Goal: Task Accomplishment & Management: Complete application form

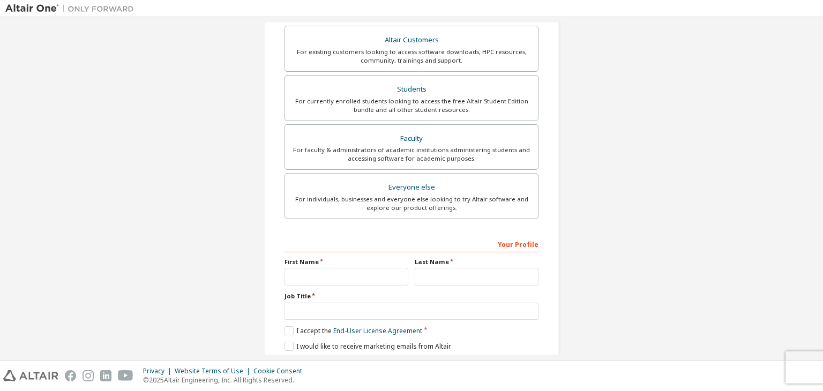
scroll to position [233, 0]
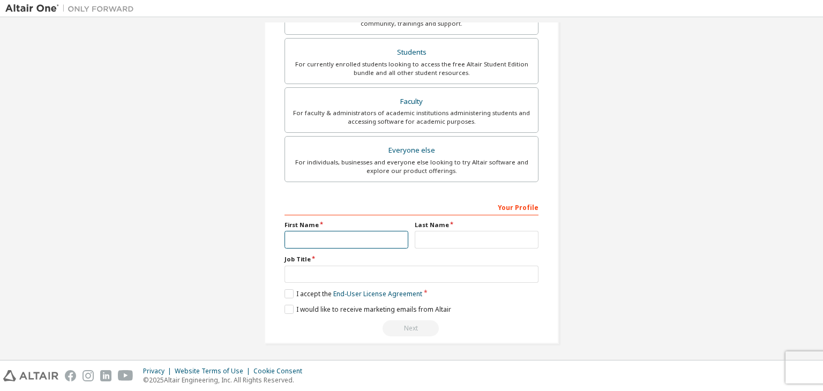
click at [309, 245] on input "text" at bounding box center [346, 240] width 124 height 18
type input "*"
click at [441, 235] on input "text" at bounding box center [477, 240] width 124 height 18
type input "*****"
click at [404, 276] on input "text" at bounding box center [411, 275] width 254 height 18
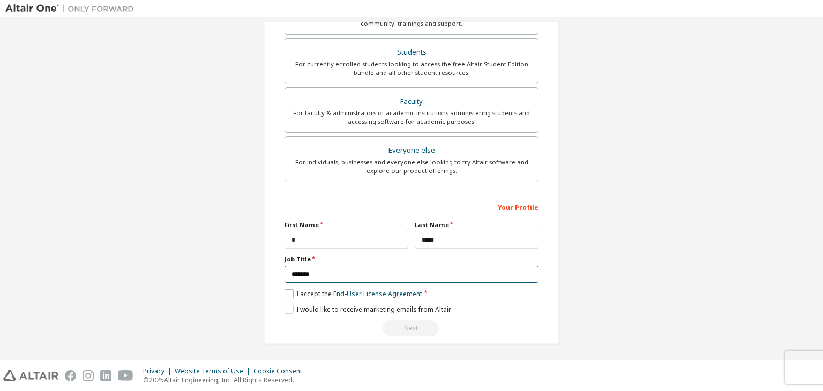
type input "*******"
click at [294, 292] on label "I accept the End-User License Agreement" at bounding box center [353, 293] width 138 height 9
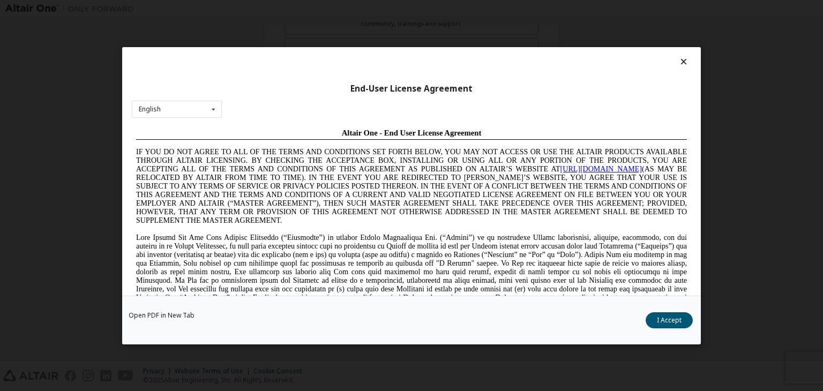
scroll to position [0, 0]
click at [681, 59] on icon at bounding box center [683, 62] width 11 height 10
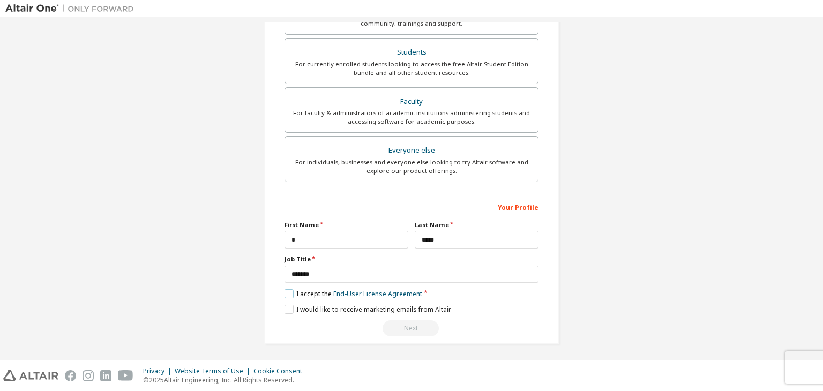
click at [286, 294] on label "I accept the End-User License Agreement" at bounding box center [353, 293] width 138 height 9
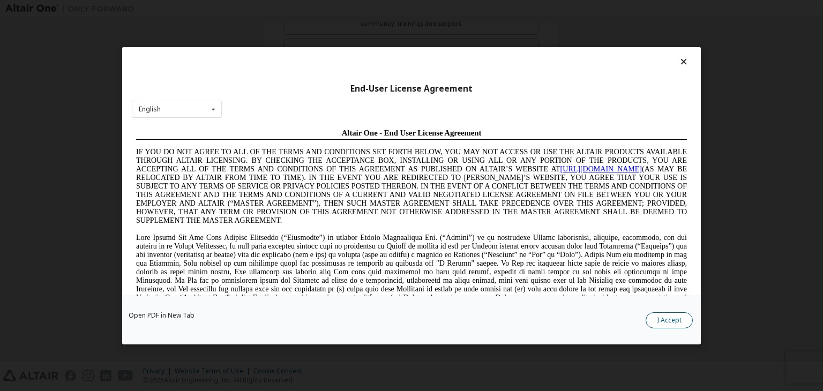
click at [665, 314] on button "I Accept" at bounding box center [668, 320] width 47 height 16
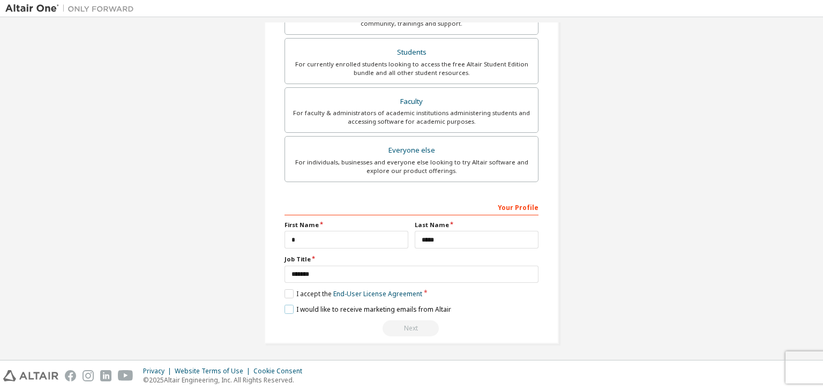
click at [290, 309] on label "I would like to receive marketing emails from Altair" at bounding box center [367, 309] width 167 height 9
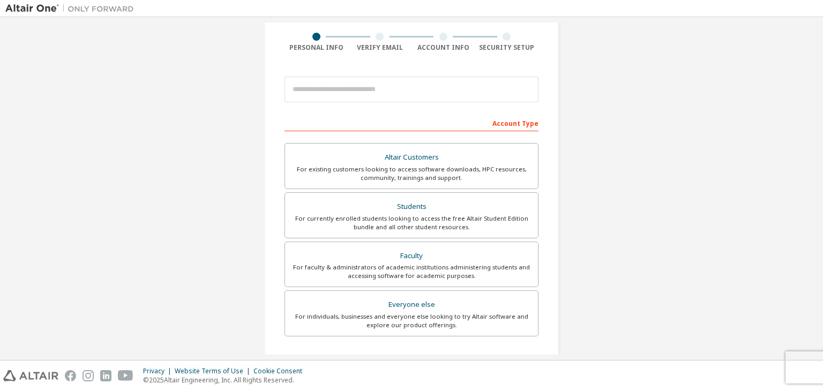
scroll to position [233, 0]
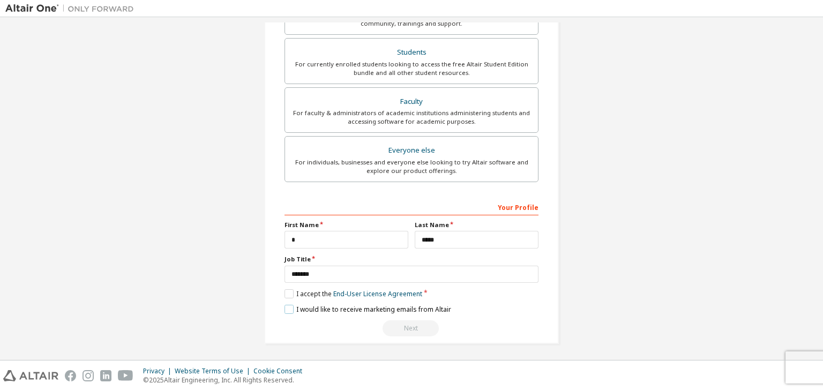
click at [288, 309] on label "I would like to receive marketing emails from Altair" at bounding box center [367, 309] width 167 height 9
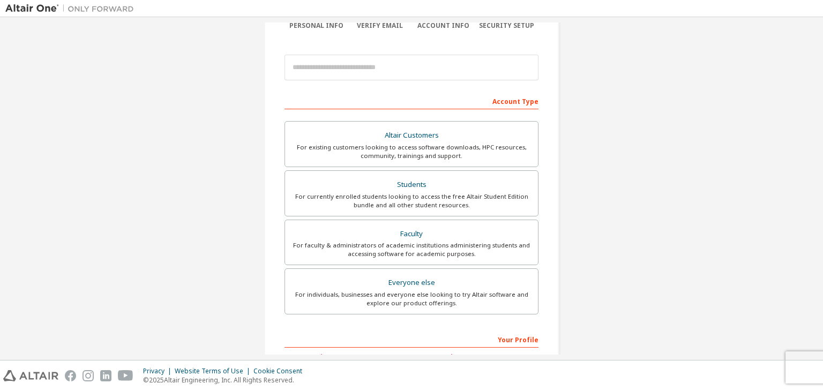
scroll to position [100, 0]
click at [416, 179] on div "Students" at bounding box center [411, 185] width 240 height 15
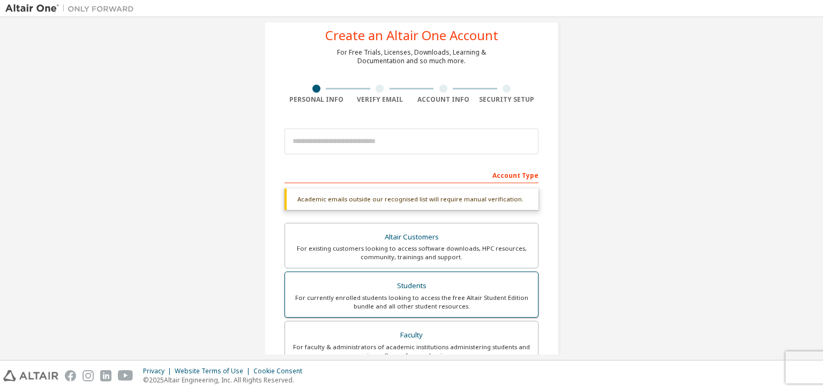
scroll to position [0, 0]
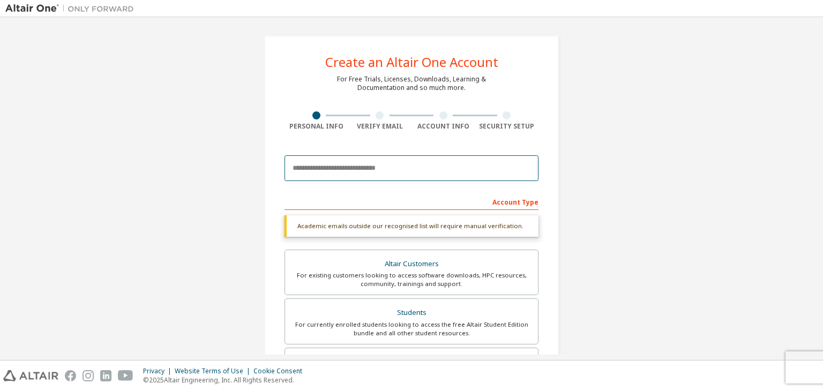
click at [417, 174] on input "email" at bounding box center [411, 168] width 254 height 26
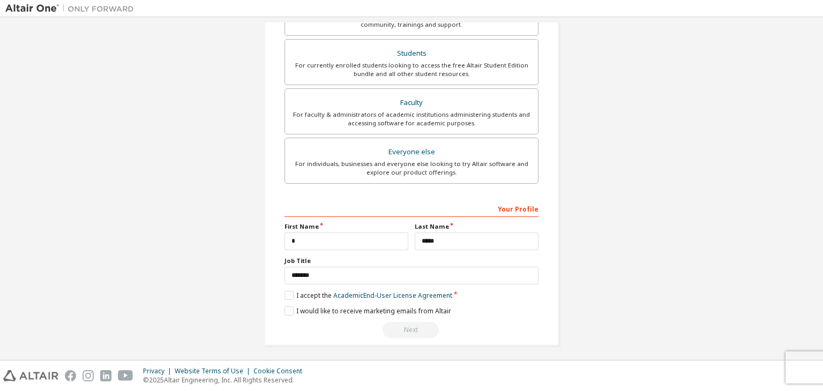
scroll to position [261, 0]
type input "**********"
click at [315, 291] on label "I accept the Academic End-User License Agreement" at bounding box center [368, 293] width 168 height 9
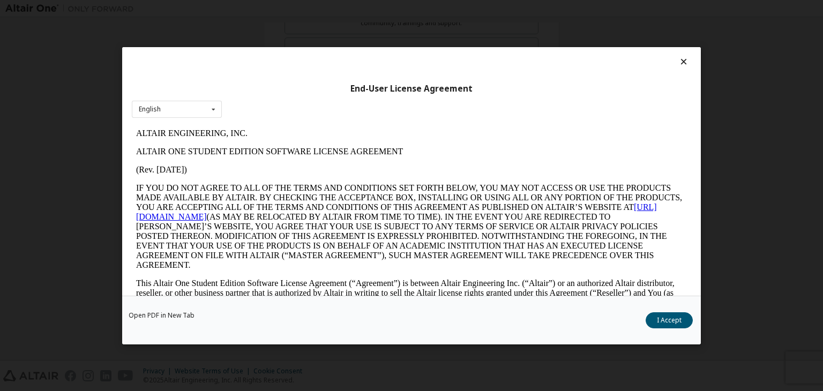
scroll to position [0, 0]
click at [656, 324] on button "I Accept" at bounding box center [668, 320] width 47 height 16
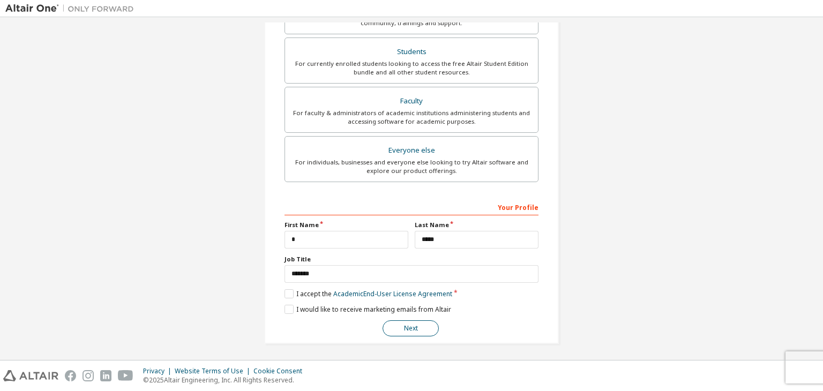
click at [407, 330] on button "Next" at bounding box center [410, 328] width 56 height 16
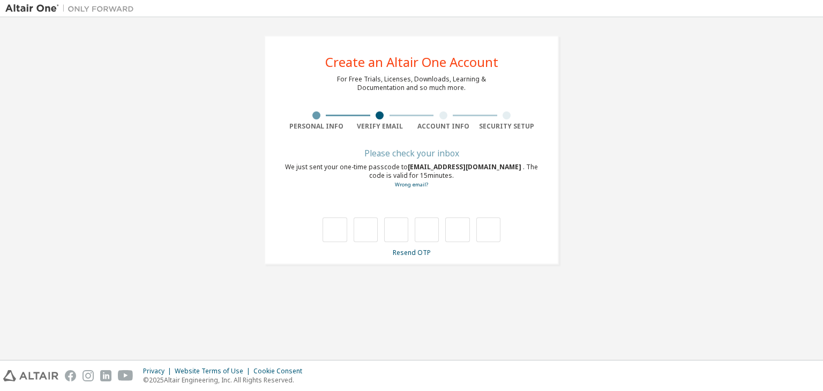
type input "*"
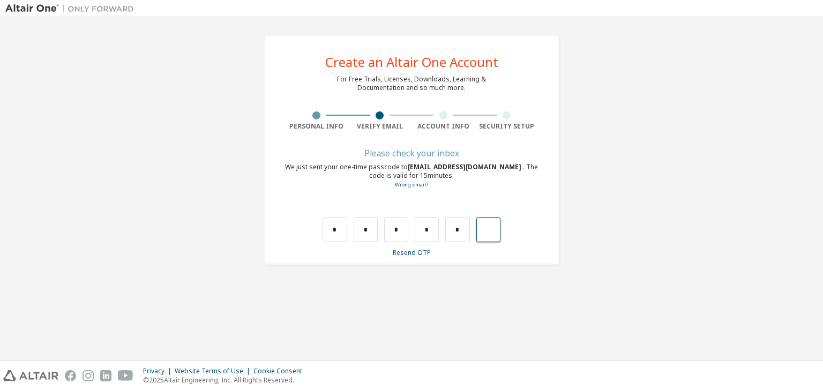
type input "*"
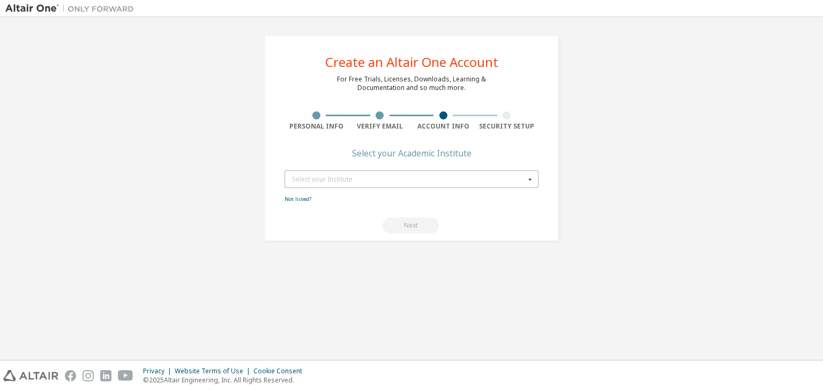
click at [532, 183] on icon at bounding box center [529, 179] width 13 height 17
type input "*"
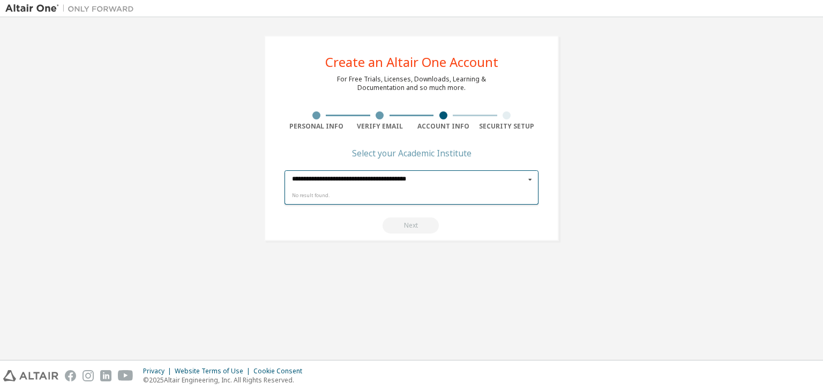
click at [383, 176] on input "**********" at bounding box center [411, 179] width 253 height 17
click at [450, 173] on input "**********" at bounding box center [411, 179] width 253 height 17
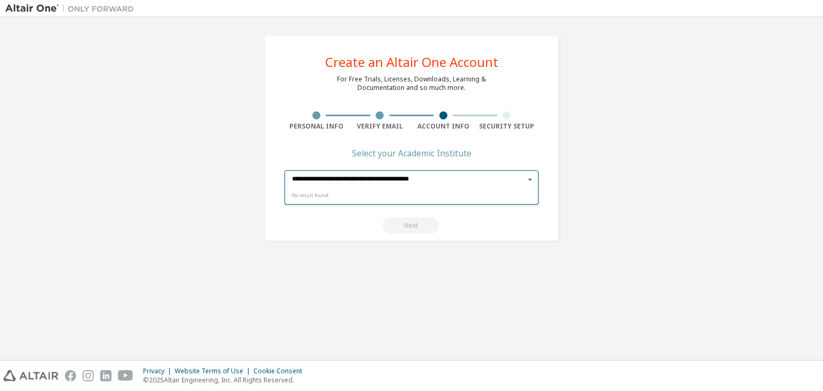
click at [452, 174] on input "**********" at bounding box center [411, 179] width 253 height 17
type input "**********"
click at [533, 181] on icon at bounding box center [529, 179] width 13 height 17
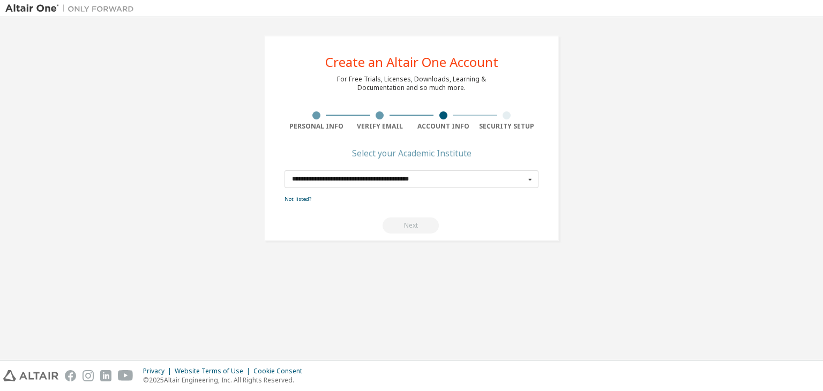
click at [405, 223] on div "Next" at bounding box center [411, 225] width 254 height 16
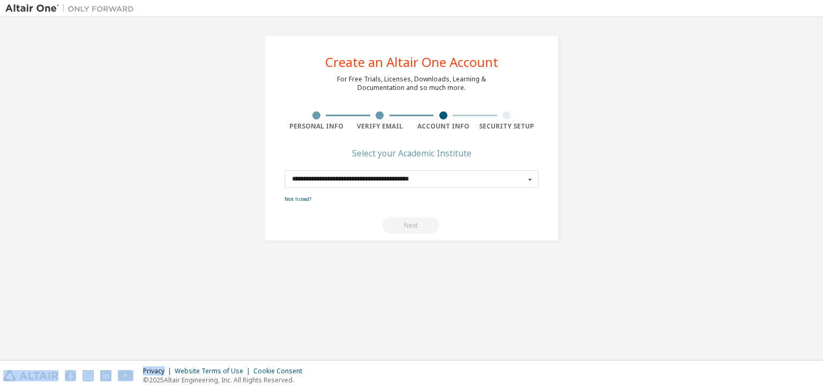
click at [405, 223] on div "Next" at bounding box center [411, 225] width 254 height 16
click at [530, 180] on icon at bounding box center [529, 179] width 13 height 17
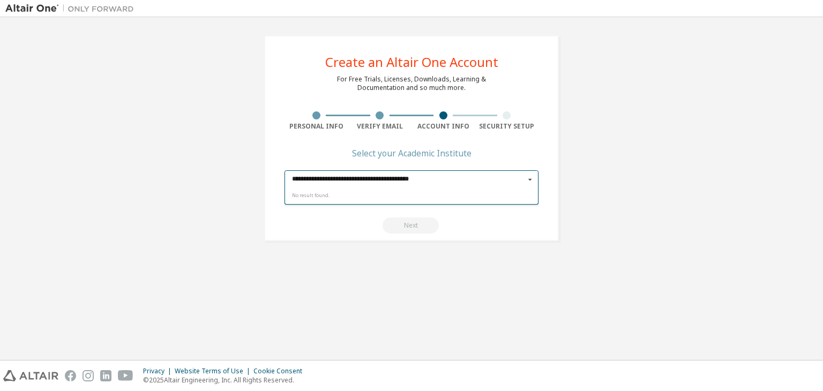
click at [530, 180] on icon at bounding box center [529, 179] width 13 height 17
click at [473, 171] on input "**********" at bounding box center [411, 179] width 253 height 17
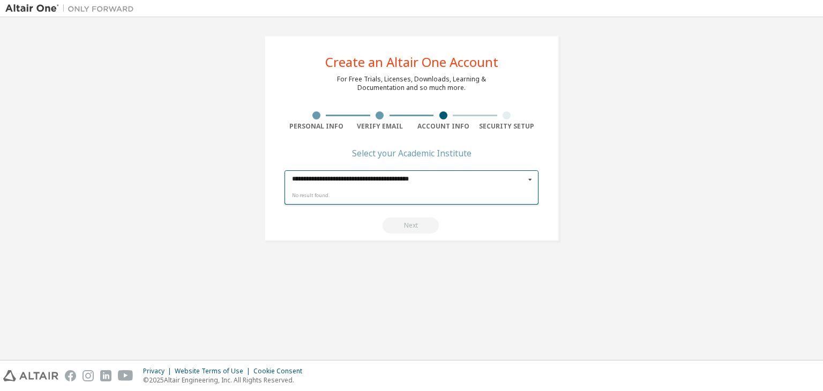
click at [529, 177] on icon at bounding box center [529, 179] width 13 height 17
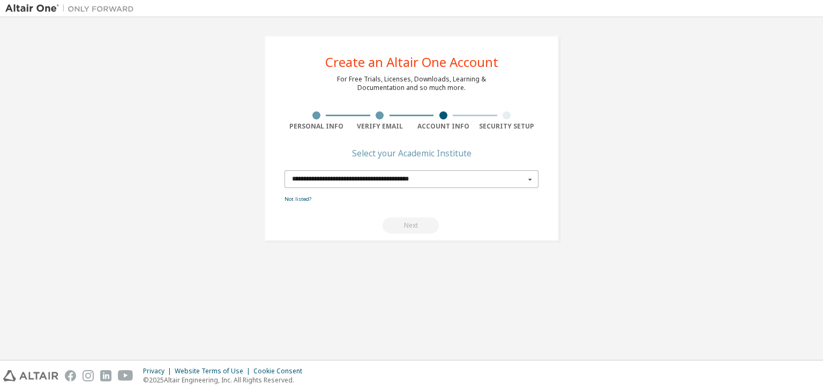
click at [529, 177] on icon at bounding box center [529, 179] width 13 height 17
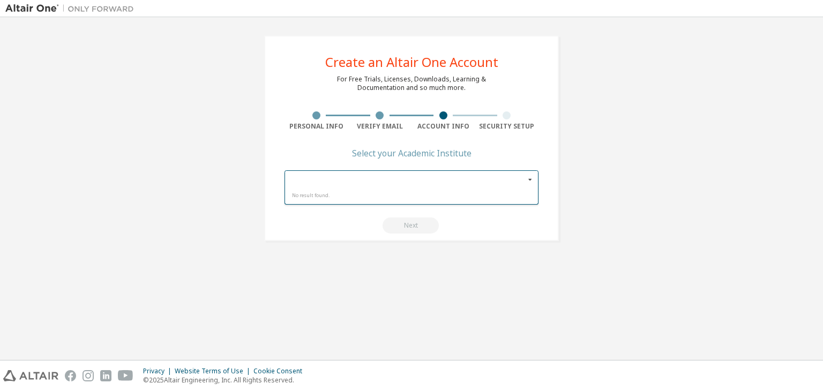
click at [416, 228] on div "Next" at bounding box center [411, 225] width 254 height 16
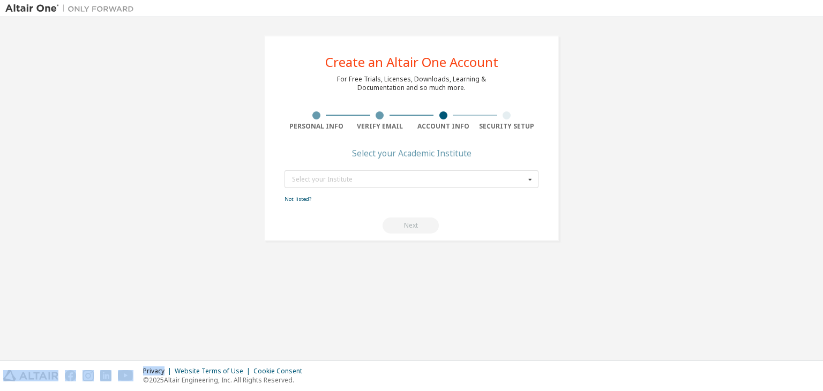
click at [416, 228] on div "Next" at bounding box center [411, 225] width 254 height 16
click at [528, 176] on icon at bounding box center [529, 179] width 13 height 17
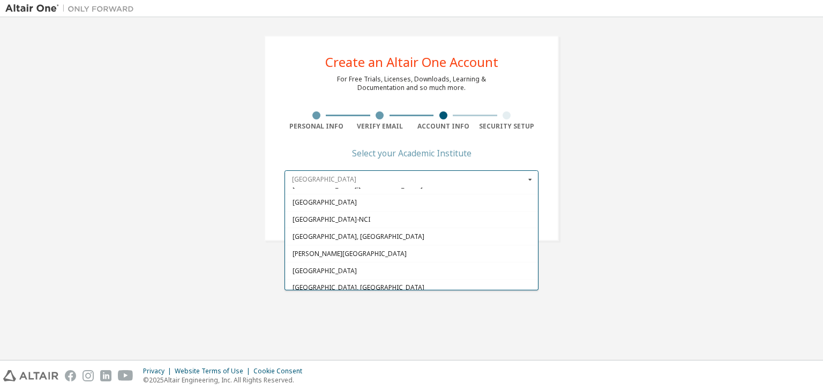
scroll to position [455, 0]
click at [478, 232] on span "[GEOGRAPHIC_DATA], [GEOGRAPHIC_DATA]" at bounding box center [411, 235] width 238 height 6
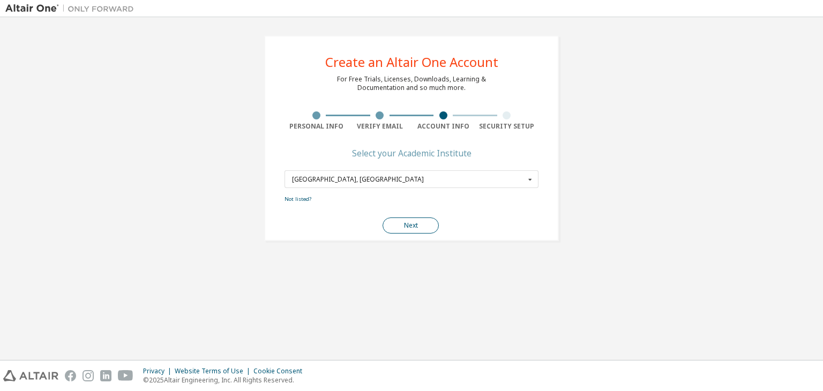
click at [435, 228] on button "Next" at bounding box center [410, 225] width 56 height 16
